Goal: Task Accomplishment & Management: Complete application form

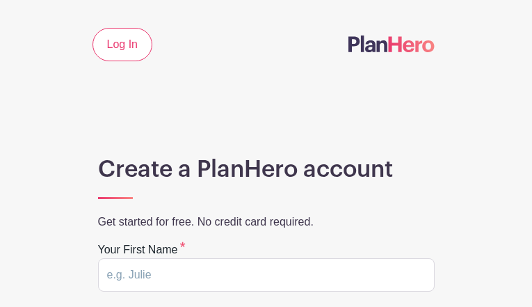
type input "eAattbYW"
type input "TUXyQyQUJUJEg"
type input "[EMAIL_ADDRESS][DOMAIN_NAME]"
